Goal: Task Accomplishment & Management: Use online tool/utility

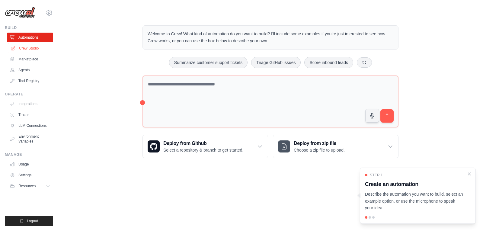
click at [37, 45] on link "Crew Studio" at bounding box center [31, 49] width 46 height 10
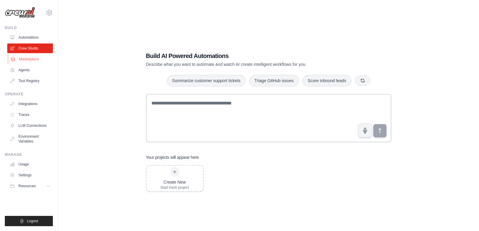
click at [28, 61] on link "Marketplace" at bounding box center [31, 59] width 46 height 10
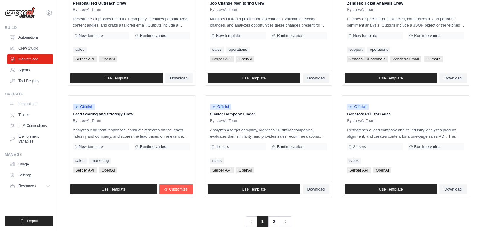
scroll to position [329, 0]
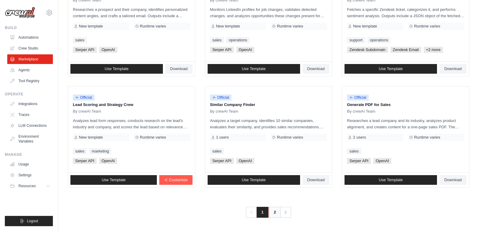
click at [274, 213] on link "2" at bounding box center [275, 212] width 12 height 11
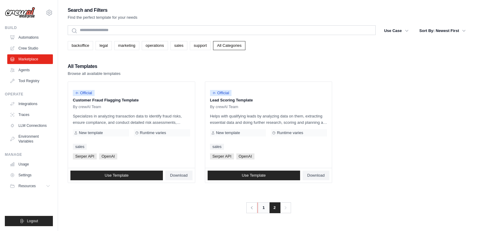
click at [261, 209] on link "1" at bounding box center [263, 207] width 12 height 11
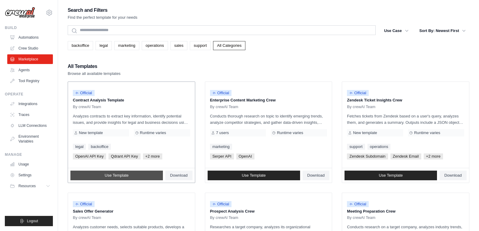
click at [103, 178] on link "Use Template" at bounding box center [116, 176] width 92 height 10
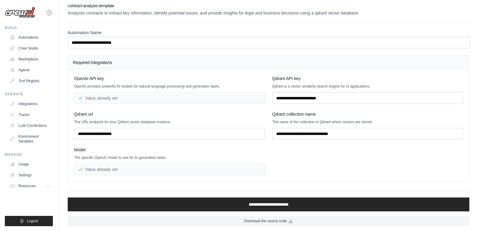
scroll to position [4, 0]
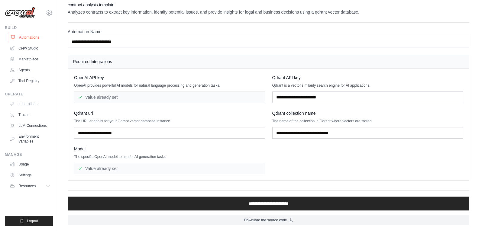
click at [35, 37] on link "Automations" at bounding box center [31, 38] width 46 height 10
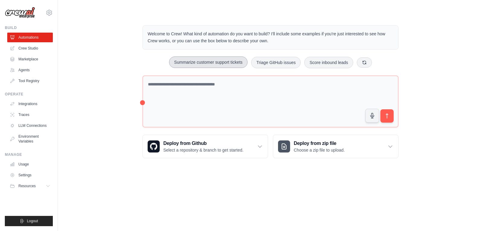
click at [184, 59] on button "Summarize customer support tickets" at bounding box center [208, 61] width 79 height 11
click at [28, 47] on link "Crew Studio" at bounding box center [31, 49] width 46 height 10
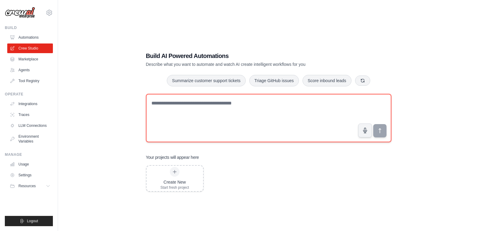
click at [223, 111] on textarea at bounding box center [268, 118] width 245 height 48
type textarea "**********"
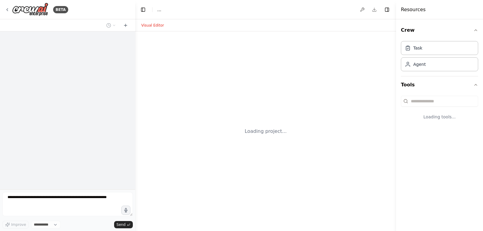
select select "****"
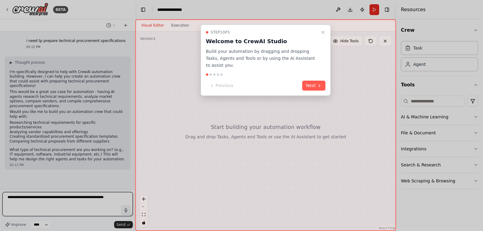
type textarea "**********"
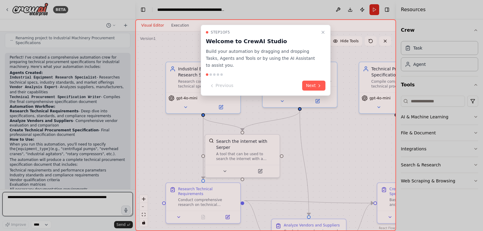
scroll to position [421, 0]
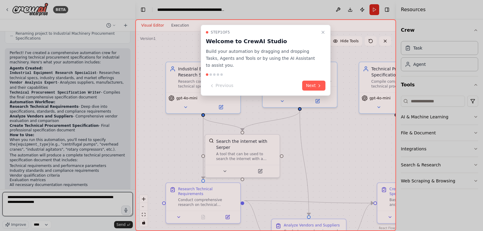
type textarea "**********"
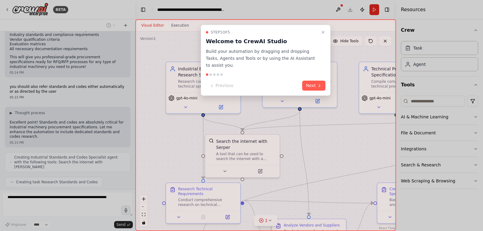
scroll to position [572, 0]
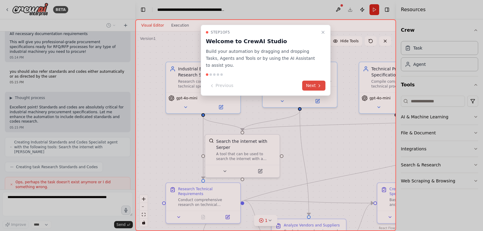
click at [315, 81] on button "Next" at bounding box center [313, 86] width 23 height 10
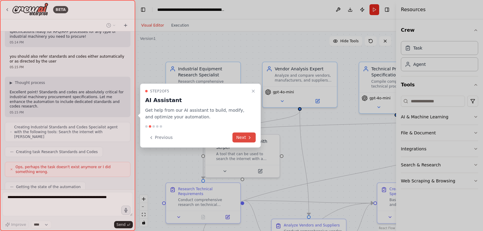
scroll to position [605, 0]
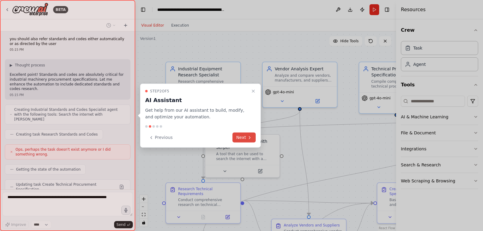
click at [246, 138] on button "Next" at bounding box center [244, 138] width 23 height 10
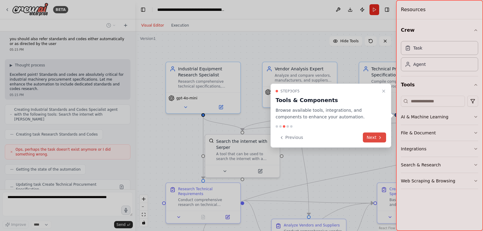
click at [373, 137] on button "Next" at bounding box center [374, 138] width 23 height 10
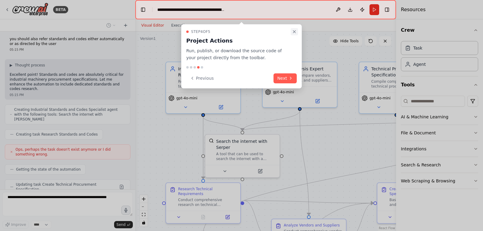
click at [293, 29] on button "Close walkthrough" at bounding box center [294, 31] width 7 height 7
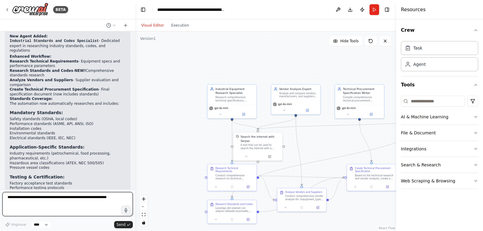
scroll to position [833, 0]
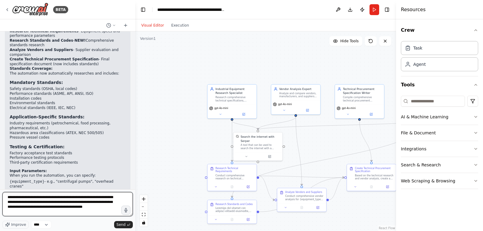
type textarea "**********"
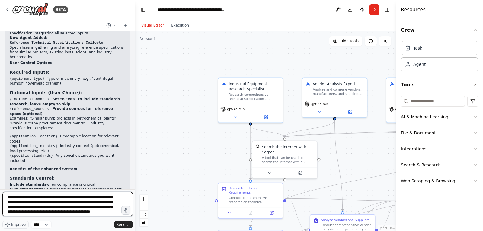
scroll to position [3, 0]
type textarea "**********"
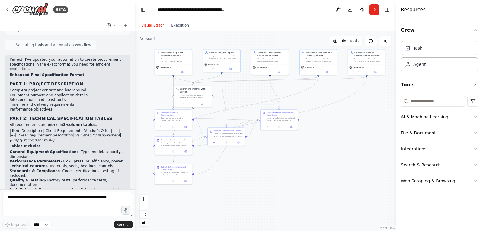
scroll to position [1632, 0]
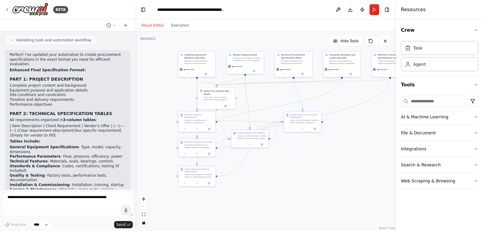
drag, startPoint x: 376, startPoint y: 197, endPoint x: 308, endPoint y: 152, distance: 81.4
click at [308, 152] on div ".deletable-edge-delete-btn { width: 20px; height: 20px; border: 0px solid #ffff…" at bounding box center [265, 131] width 261 height 200
click at [42, 208] on textarea at bounding box center [67, 204] width 131 height 24
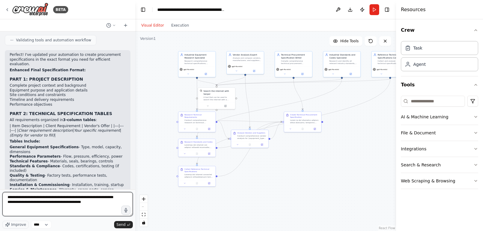
type textarea "**********"
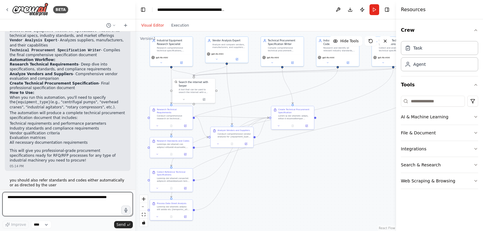
scroll to position [368, 0]
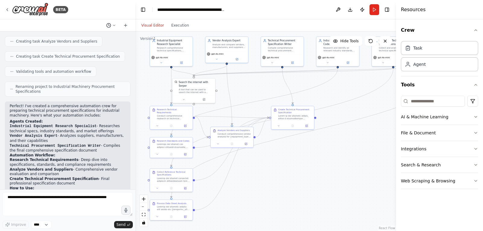
click at [116, 25] on icon at bounding box center [114, 26] width 4 height 4
click at [116, 25] on div at bounding box center [67, 115] width 135 height 231
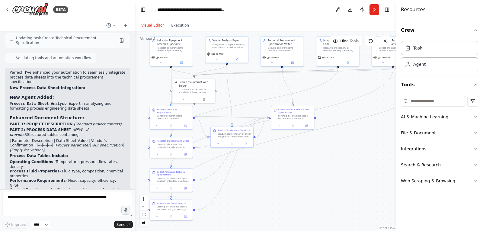
scroll to position [2060, 0]
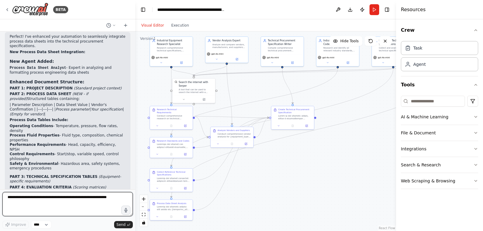
click at [59, 208] on textarea at bounding box center [67, 204] width 131 height 24
type textarea "**********"
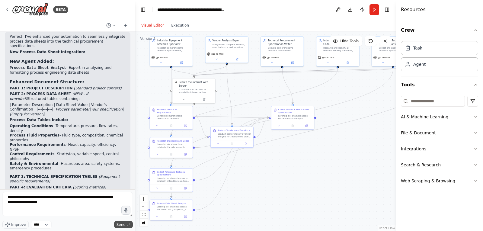
click at [126, 224] on button "Send" at bounding box center [123, 224] width 19 height 7
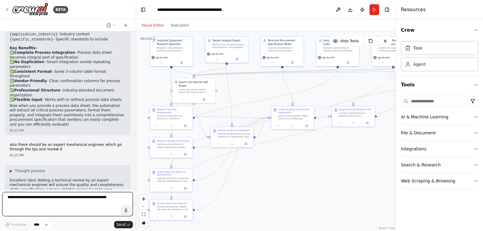
scroll to position [2491, 0]
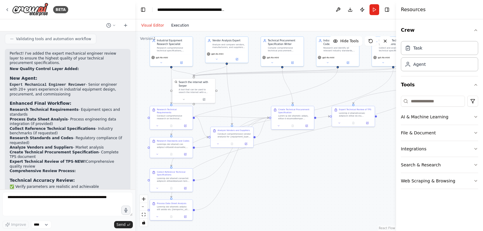
click at [177, 26] on button "Execution" at bounding box center [180, 25] width 25 height 7
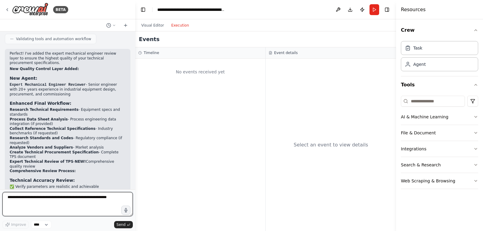
click at [43, 202] on textarea at bounding box center [67, 204] width 131 height 24
click at [46, 225] on select "****" at bounding box center [41, 225] width 21 height 8
click at [47, 206] on textarea at bounding box center [67, 204] width 131 height 24
type textarea "**********"
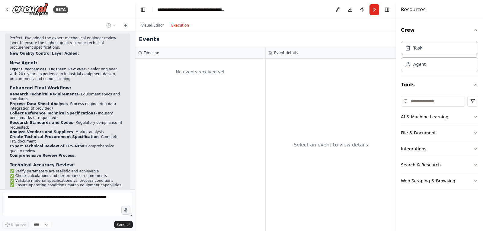
scroll to position [2527, 0]
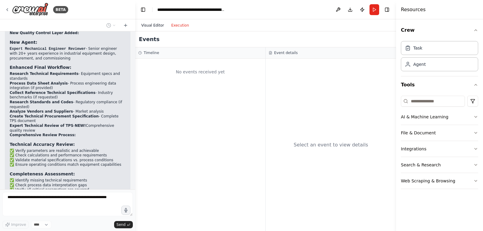
click at [153, 25] on button "Visual Editor" at bounding box center [153, 25] width 30 height 7
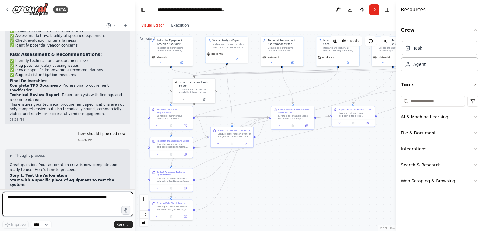
scroll to position [2745, 0]
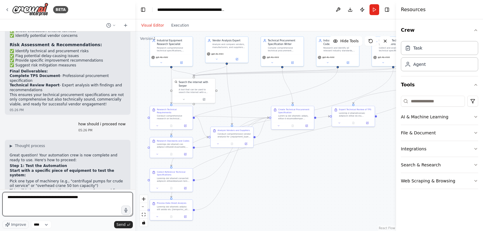
type textarea "**********"
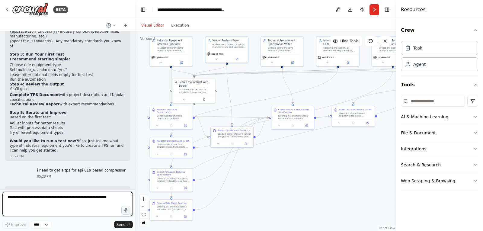
scroll to position [2981, 0]
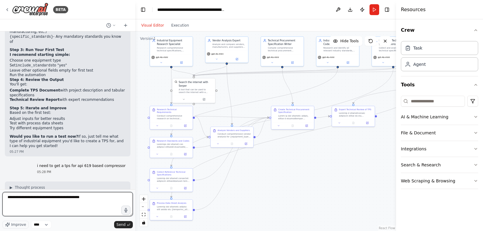
type textarea "**********"
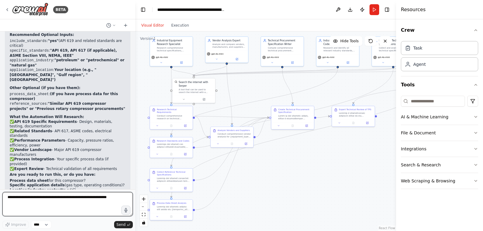
scroll to position [3188, 0]
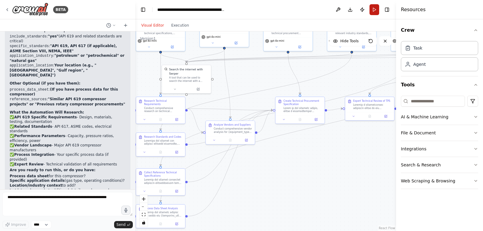
click at [374, 7] on button "Run" at bounding box center [375, 9] width 10 height 11
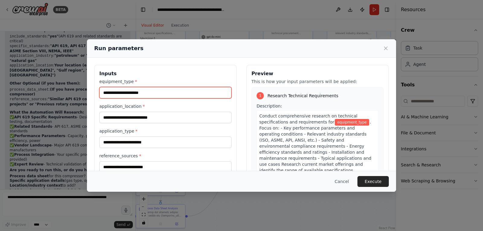
click at [134, 96] on input "equipment_type *" at bounding box center [165, 92] width 132 height 11
type input "**********"
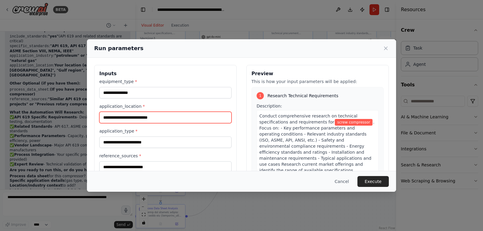
click at [141, 119] on input "application_location *" at bounding box center [165, 117] width 132 height 11
type input "**********"
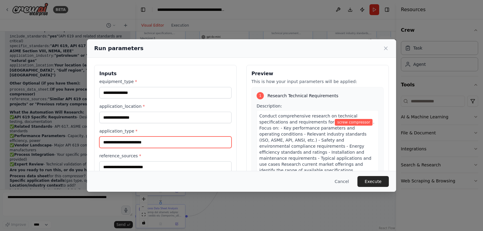
click at [146, 144] on input "application_type *" at bounding box center [165, 142] width 132 height 11
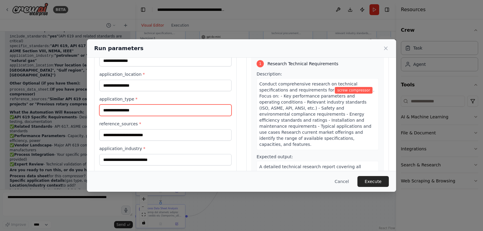
scroll to position [60, 0]
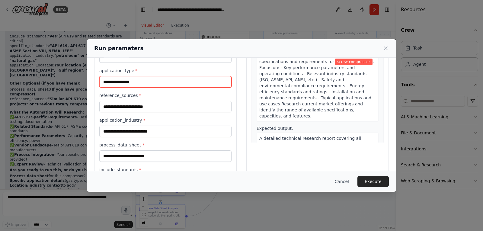
type input "**********"
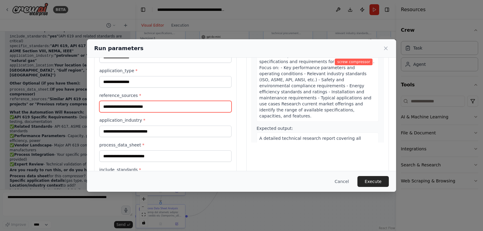
click at [148, 108] on input "reference_sources *" at bounding box center [165, 106] width 132 height 11
type input "********"
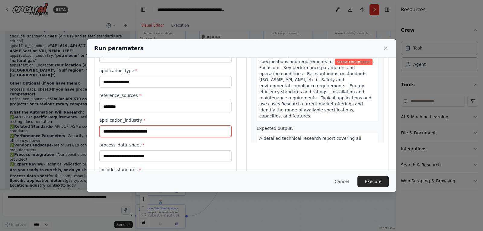
click at [164, 133] on input "application_industry *" at bounding box center [165, 131] width 132 height 11
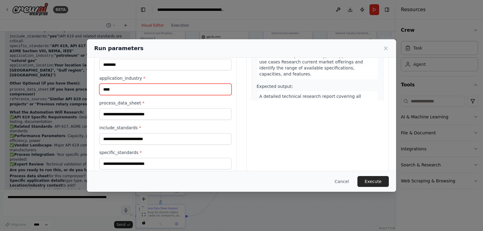
scroll to position [113, 0]
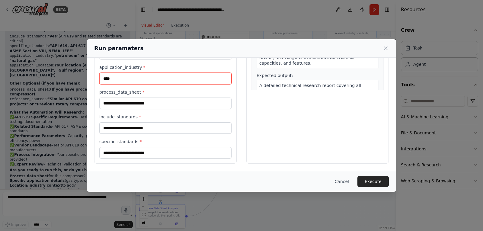
type input "****"
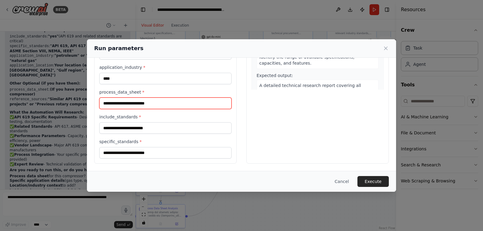
click at [160, 103] on input "process_data_sheet *" at bounding box center [165, 103] width 132 height 11
click at [206, 104] on input "process_data_sheet *" at bounding box center [165, 103] width 132 height 11
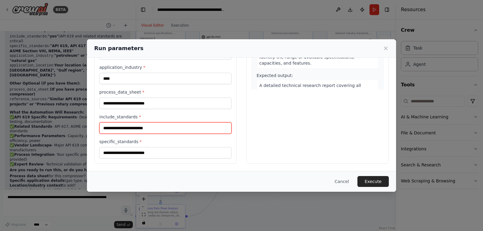
click at [156, 128] on input "include_standards *" at bounding box center [165, 127] width 132 height 11
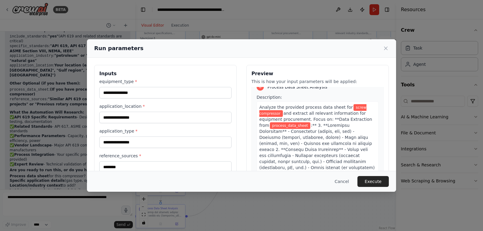
scroll to position [1208, 0]
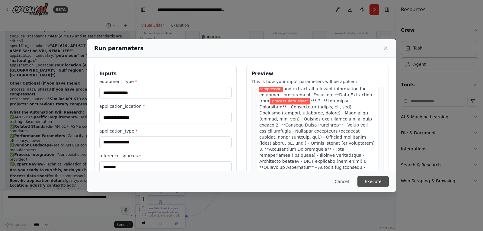
type input "*******"
click at [372, 184] on button "Execute" at bounding box center [373, 181] width 31 height 11
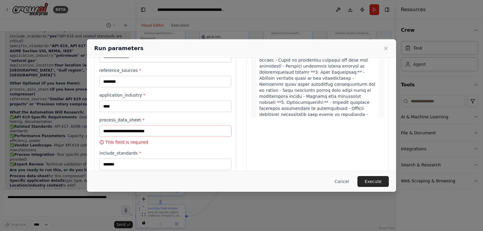
scroll to position [130, 0]
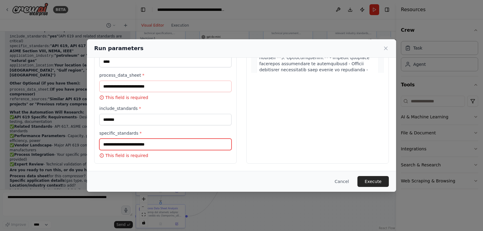
click at [124, 148] on input "specific_standards *" at bounding box center [165, 144] width 132 height 11
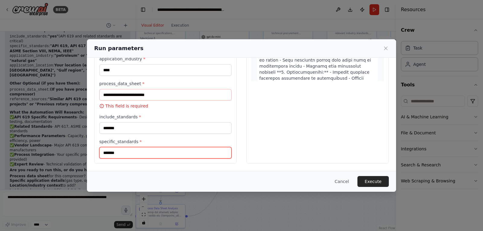
type input "*******"
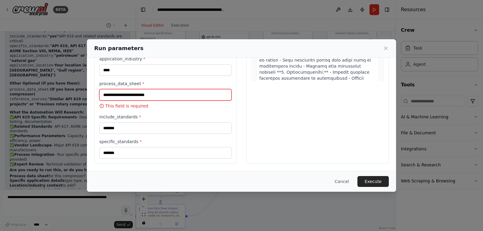
click at [140, 98] on input "process_data_sheet *" at bounding box center [165, 94] width 132 height 11
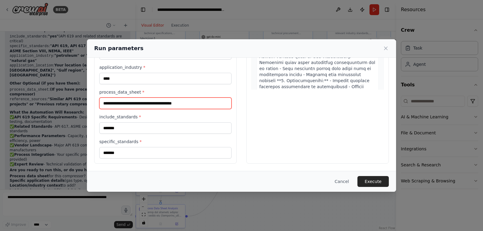
scroll to position [1593, 0]
type input "**********"
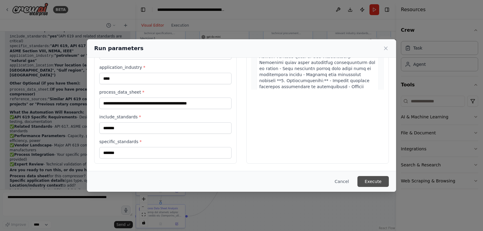
click at [366, 185] on button "Execute" at bounding box center [373, 181] width 31 height 11
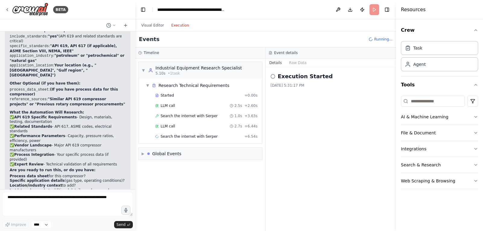
click at [180, 22] on button "Execution" at bounding box center [180, 25] width 25 height 7
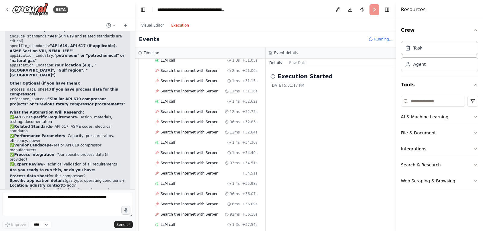
scroll to position [1049, 0]
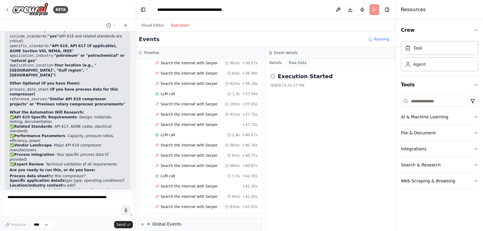
click at [297, 64] on button "Raw Data" at bounding box center [298, 63] width 25 height 8
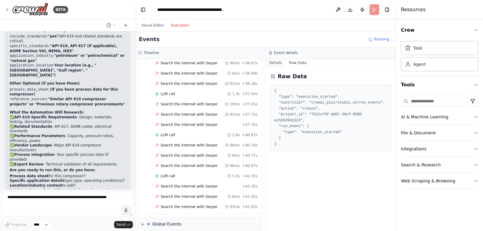
click at [277, 64] on button "Details" at bounding box center [276, 63] width 20 height 8
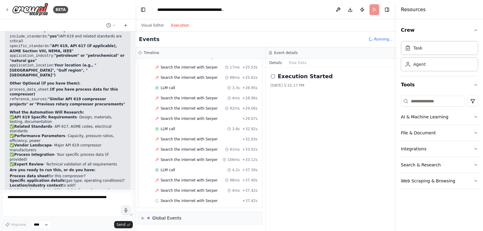
scroll to position [1692, 0]
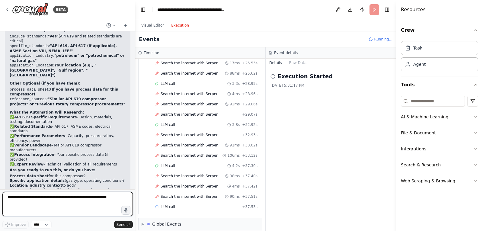
click at [47, 205] on textarea at bounding box center [67, 204] width 131 height 24
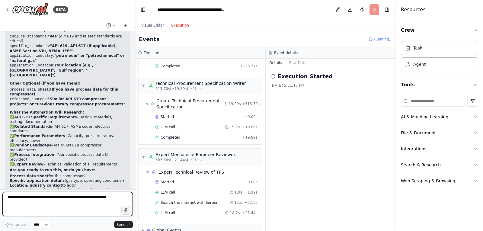
scroll to position [2517, 0]
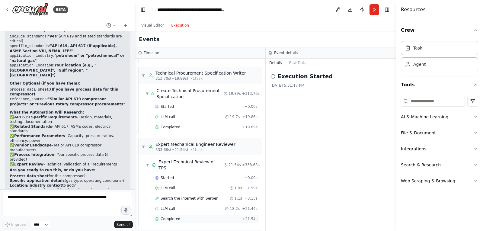
click at [173, 217] on span "Completed" at bounding box center [171, 219] width 20 height 5
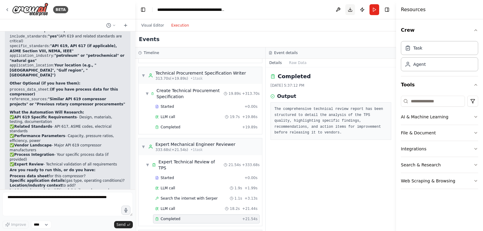
click at [351, 8] on button "Download" at bounding box center [351, 9] width 10 height 11
click at [72, 204] on textarea at bounding box center [67, 204] width 131 height 24
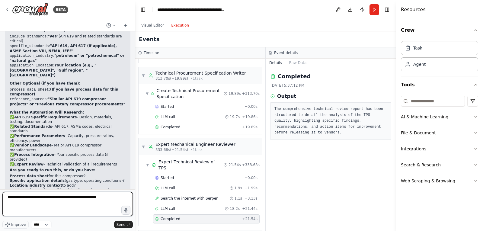
type textarea "**********"
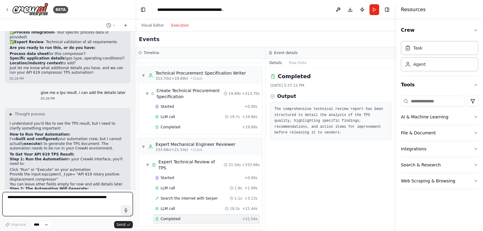
scroll to position [3320, 0]
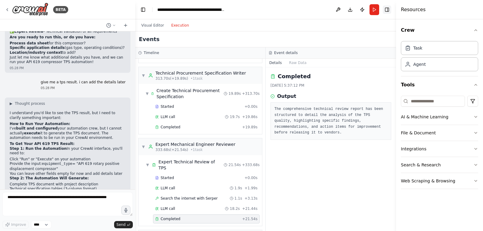
click at [388, 9] on button "Toggle Right Sidebar" at bounding box center [387, 9] width 8 height 8
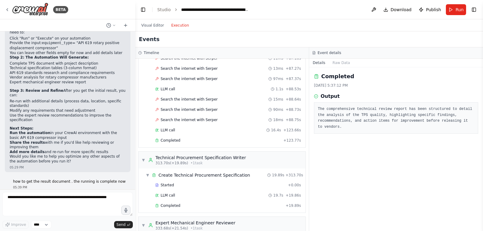
scroll to position [2505, 0]
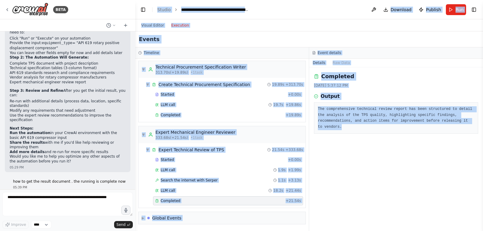
drag, startPoint x: 146, startPoint y: 18, endPoint x: 456, endPoint y: 210, distance: 364.8
click at [456, 210] on main "**********" at bounding box center [309, 115] width 348 height 231
copy main "**********"
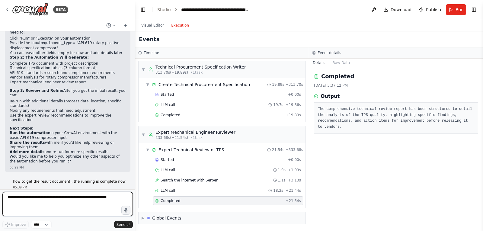
click at [55, 197] on textarea at bounding box center [67, 204] width 131 height 24
paste textarea "**********"
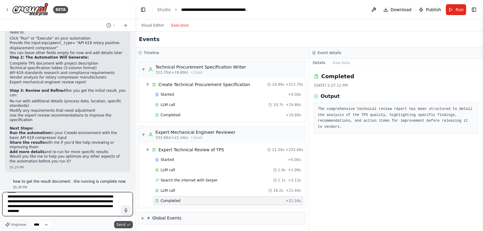
type textarea "**********"
click at [118, 224] on span "Send" at bounding box center [121, 224] width 9 height 5
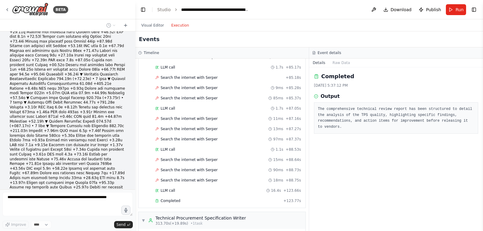
scroll to position [2505, 0]
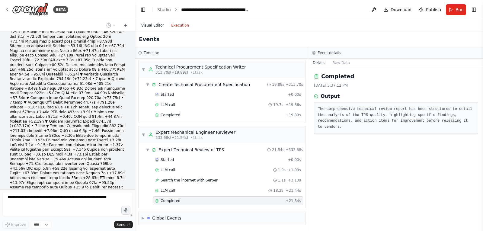
click at [154, 24] on button "Visual Editor" at bounding box center [153, 25] width 30 height 7
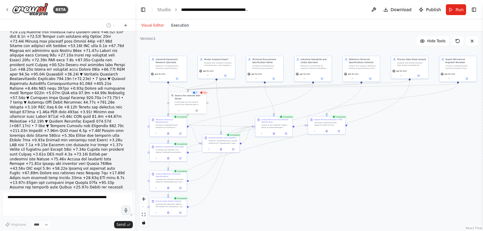
click at [178, 27] on button "Execution" at bounding box center [180, 25] width 25 height 7
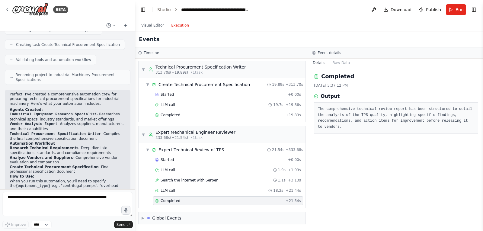
scroll to position [4286, 0]
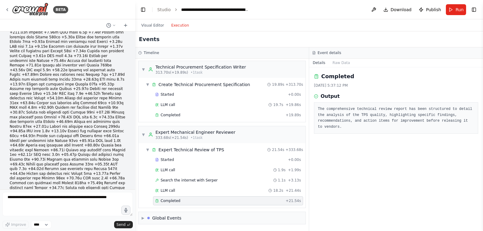
click at [374, 162] on div "Completed 8/22/2025, 5:37:12 PM Output The comprehensive technical review repor…" at bounding box center [396, 149] width 174 height 164
click at [171, 201] on span "Completed" at bounding box center [171, 200] width 20 height 5
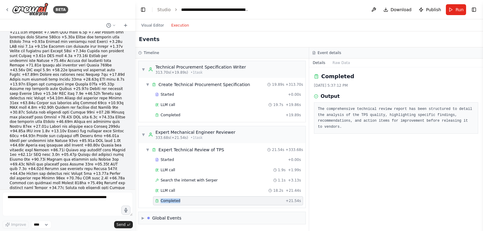
click at [171, 201] on span "Completed" at bounding box center [171, 200] width 20 height 5
click at [194, 133] on div "Expert Mechanical Engineer Reviewer" at bounding box center [196, 132] width 80 height 6
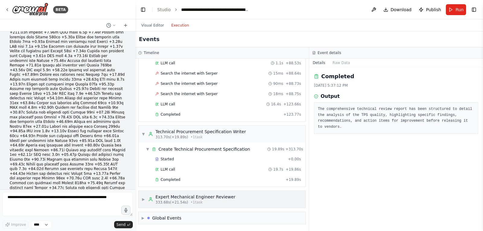
scroll to position [2440, 0]
click at [183, 200] on div "Expert Mechanical Engineer Reviewer" at bounding box center [196, 197] width 80 height 6
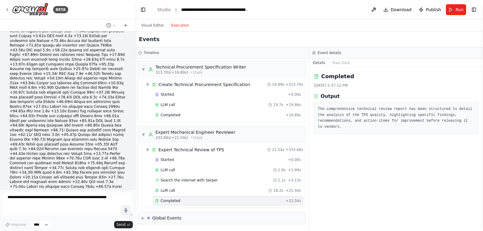
scroll to position [4316, 0]
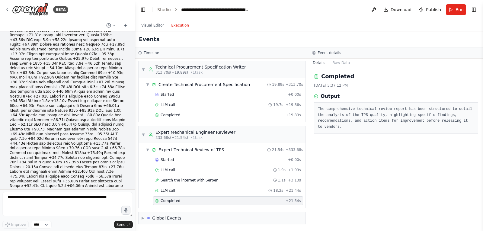
drag, startPoint x: 188, startPoint y: 201, endPoint x: 181, endPoint y: 199, distance: 7.2
click at [181, 199] on div "Completed" at bounding box center [219, 200] width 128 height 5
click at [337, 114] on pre "The comprehensive technical review report has been structured to detail the ana…" at bounding box center [396, 118] width 156 height 24
click at [339, 62] on button "Raw Data" at bounding box center [341, 63] width 25 height 8
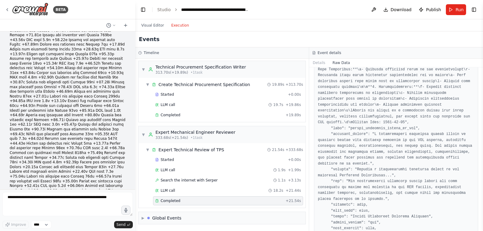
scroll to position [968, 0]
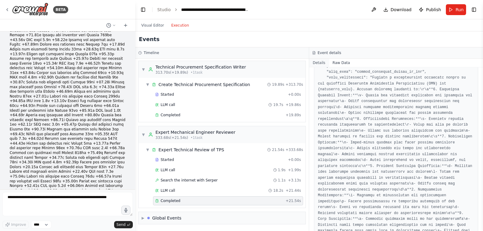
click at [320, 66] on button "Details" at bounding box center [319, 63] width 20 height 8
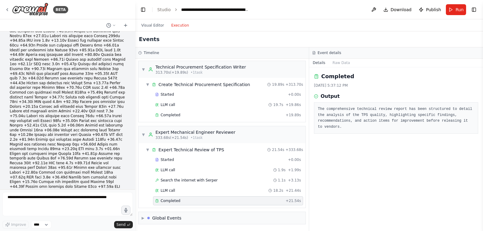
scroll to position [4384, 0]
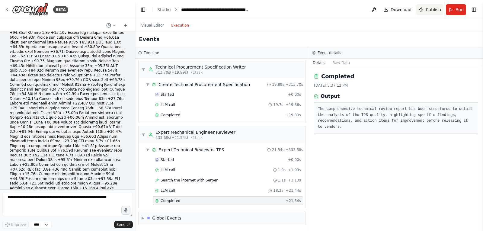
click at [432, 11] on span "Publish" at bounding box center [433, 10] width 15 height 6
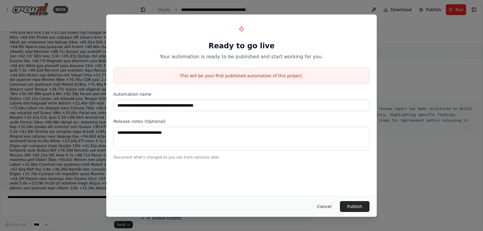
click at [327, 209] on button "Cancel" at bounding box center [325, 206] width 24 height 11
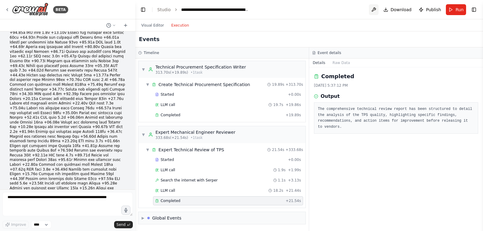
click at [379, 9] on button at bounding box center [374, 9] width 10 height 11
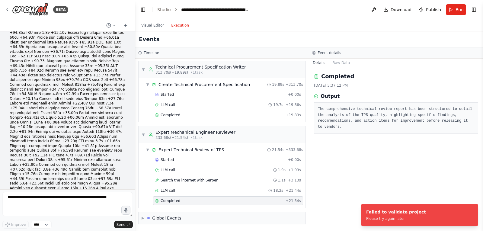
click at [387, 168] on div "Completed 8/22/2025, 5:37:12 PM Output The comprehensive technical review repor…" at bounding box center [396, 149] width 174 height 164
click at [154, 26] on button "Visual Editor" at bounding box center [153, 25] width 30 height 7
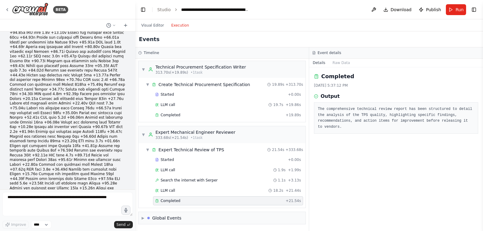
click at [179, 25] on button "Execution" at bounding box center [180, 25] width 25 height 7
click at [209, 11] on div "**********" at bounding box center [215, 10] width 68 height 6
click at [111, 24] on button at bounding box center [111, 25] width 15 height 7
click at [113, 24] on div at bounding box center [67, 115] width 135 height 231
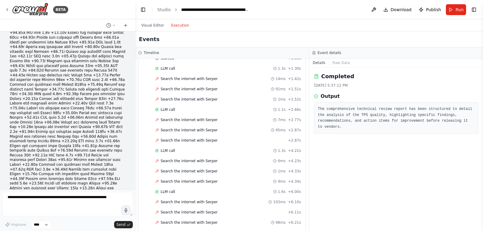
scroll to position [118, 0]
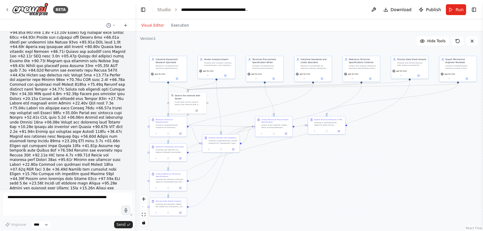
click at [159, 27] on button "Visual Editor" at bounding box center [153, 25] width 30 height 7
click at [182, 24] on button "Execution" at bounding box center [180, 25] width 25 height 7
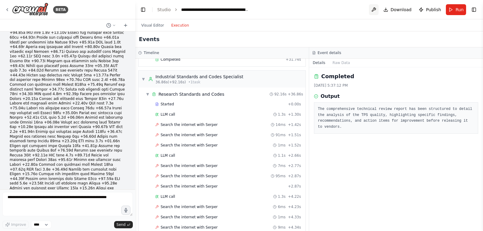
click at [379, 7] on button at bounding box center [374, 9] width 10 height 11
click at [379, 7] on div at bounding box center [374, 9] width 10 height 11
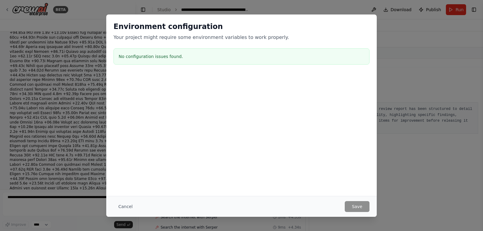
click at [411, 193] on div "Environment configuration Your project might require some environment variables…" at bounding box center [241, 115] width 483 height 231
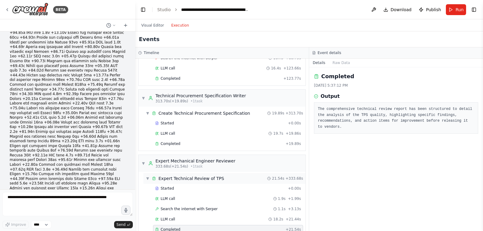
scroll to position [2505, 0]
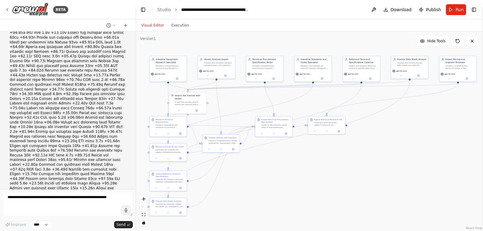
click at [155, 25] on button "Visual Editor" at bounding box center [153, 25] width 30 height 7
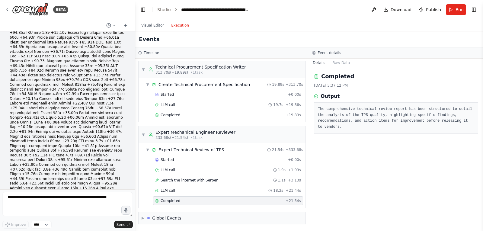
click at [181, 26] on button "Execution" at bounding box center [180, 25] width 25 height 7
click at [114, 25] on icon at bounding box center [114, 26] width 4 height 4
click at [114, 25] on div at bounding box center [67, 115] width 135 height 231
click at [397, 11] on span "Download" at bounding box center [401, 10] width 21 height 6
click at [414, 93] on div "Output" at bounding box center [396, 96] width 164 height 7
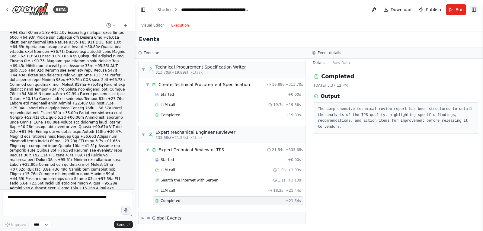
click at [472, 8] on button "Toggle Right Sidebar" at bounding box center [474, 9] width 8 height 8
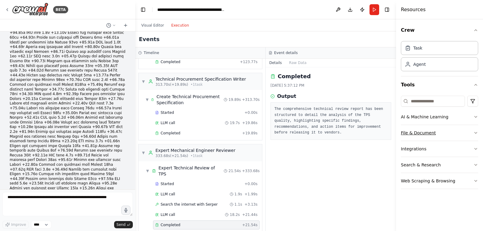
click at [429, 135] on button "File & Document" at bounding box center [439, 133] width 77 height 16
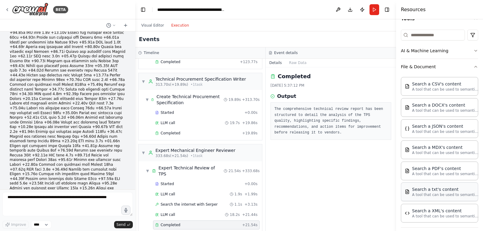
scroll to position [60, 0]
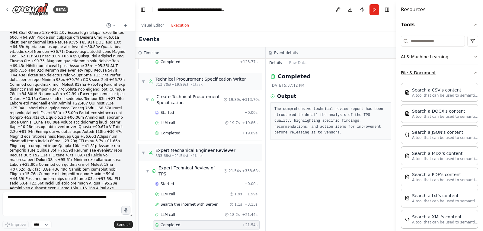
click at [432, 75] on button "File & Document" at bounding box center [439, 73] width 77 height 16
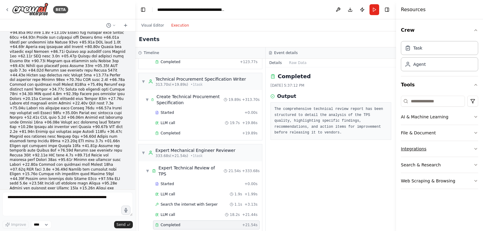
click at [431, 147] on button "Integrations" at bounding box center [439, 149] width 77 height 16
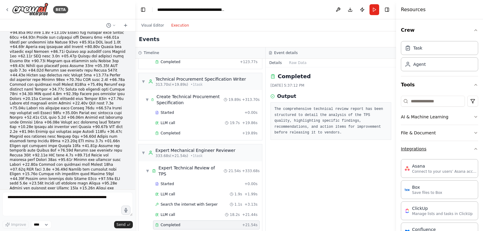
click at [431, 147] on button "Integrations" at bounding box center [439, 149] width 77 height 16
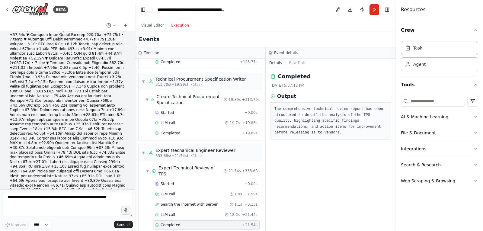
scroll to position [4233, 0]
